Goal: Task Accomplishment & Management: Use online tool/utility

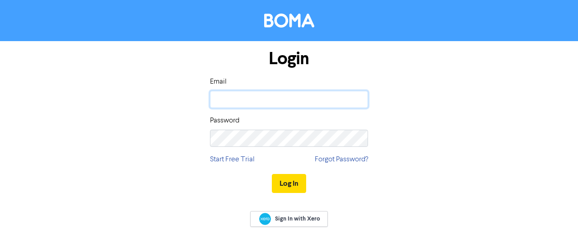
type input "[PERSON_NAME][EMAIL_ADDRESS][DOMAIN_NAME]"
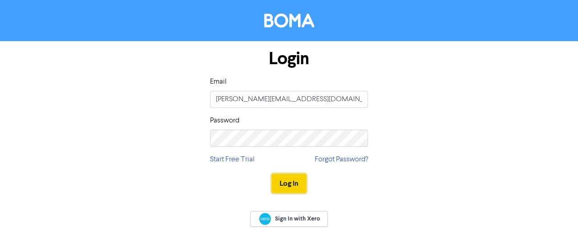
click at [286, 179] on button "Log In" at bounding box center [289, 183] width 34 height 19
click at [176, 190] on div "Login Email [PERSON_NAME][EMAIL_ADDRESS][DOMAIN_NAME] Password Start Free Trial…" at bounding box center [289, 121] width 515 height 161
click at [298, 187] on button "Log In" at bounding box center [289, 183] width 34 height 19
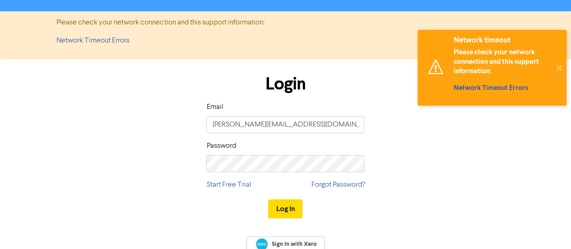
scroll to position [42, 0]
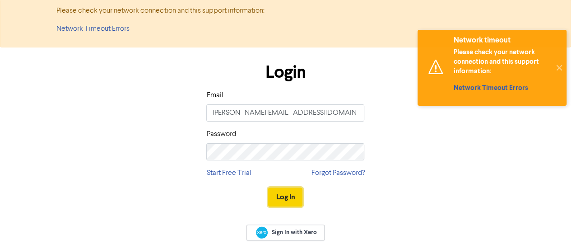
click at [290, 203] on button "Log In" at bounding box center [285, 196] width 34 height 19
click at [288, 197] on button "Log In" at bounding box center [285, 196] width 34 height 19
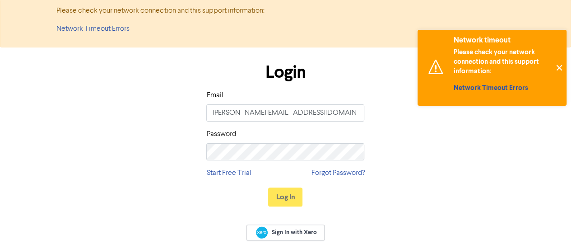
click at [561, 67] on button "✕" at bounding box center [559, 68] width 15 height 76
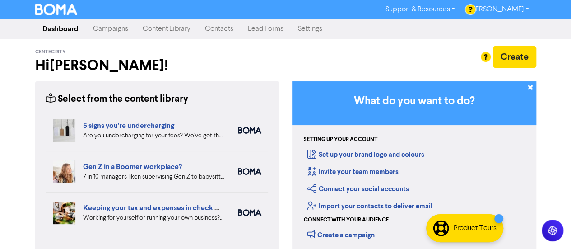
click at [150, 27] on link "Content Library" at bounding box center [167, 29] width 62 height 18
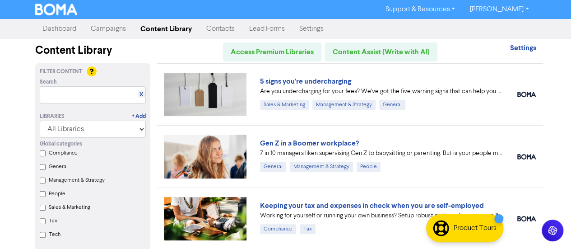
click at [99, 35] on link "Campaigns" at bounding box center [109, 29] width 50 height 18
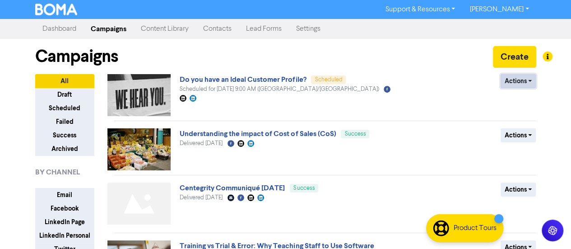
click at [519, 81] on button "Actions" at bounding box center [519, 81] width 36 height 14
click at [233, 72] on div "Campaigns Create" at bounding box center [285, 56] width 501 height 35
click at [233, 76] on link "Do you have an Ideal Customer Profile?" at bounding box center [243, 79] width 126 height 9
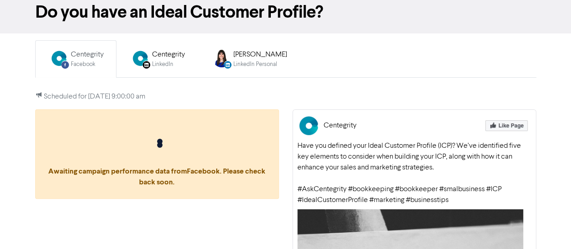
scroll to position [90, 0]
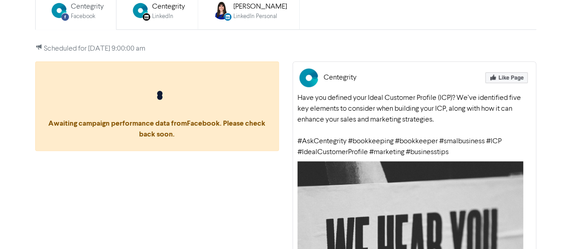
click at [268, 18] on div "LinkedIn Personal" at bounding box center [261, 16] width 54 height 9
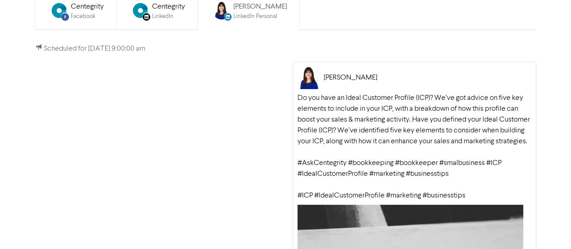
click at [87, 24] on div "Facebook Created with Sketch. Centegrity Facebook" at bounding box center [76, 10] width 66 height 29
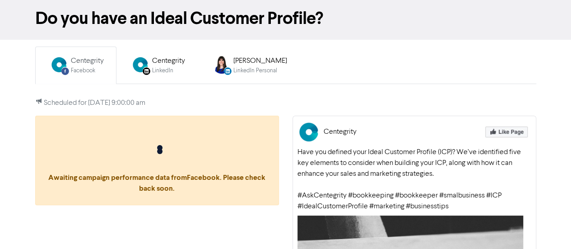
scroll to position [0, 0]
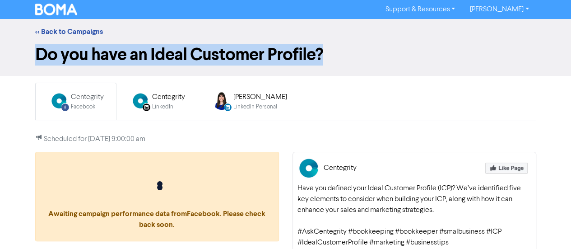
drag, startPoint x: 337, startPoint y: 56, endPoint x: 29, endPoint y: 61, distance: 308.6
click at [29, 61] on div "Do you have an Ideal Customer Profile?" at bounding box center [285, 56] width 515 height 24
copy h1 "Do you have an Ideal Customer Profile?"
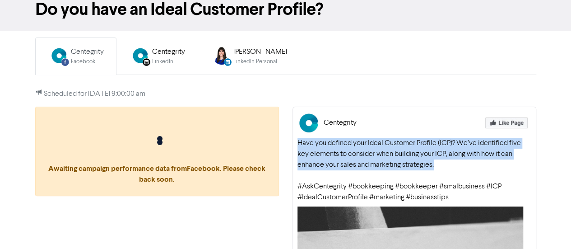
drag, startPoint x: 428, startPoint y: 162, endPoint x: 294, endPoint y: 139, distance: 136.6
copy div "Have you defined your Ideal Customer Profile (ICP)? We’ve identified five key e…"
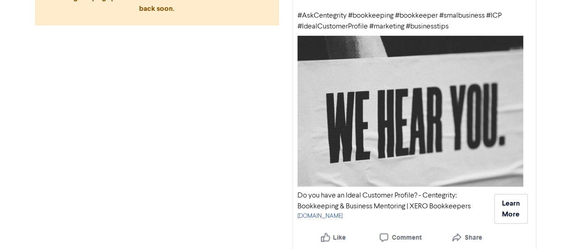
scroll to position [217, 0]
